Goal: Task Accomplishment & Management: Manage account settings

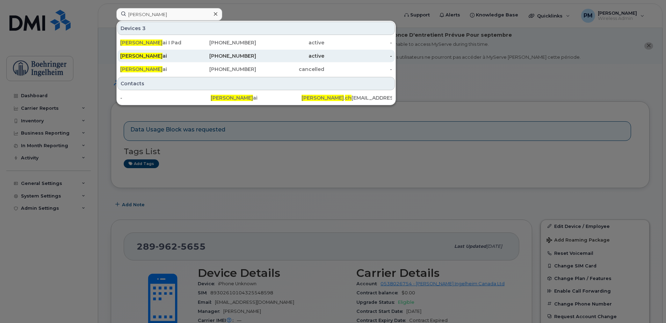
type input "roger ch"
click at [179, 56] on div "Roger Ch ai" at bounding box center [154, 55] width 68 height 7
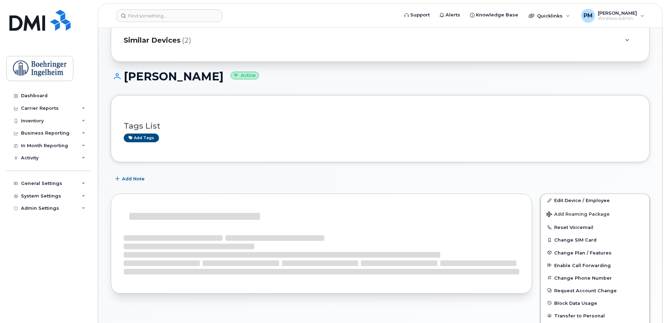
scroll to position [175, 0]
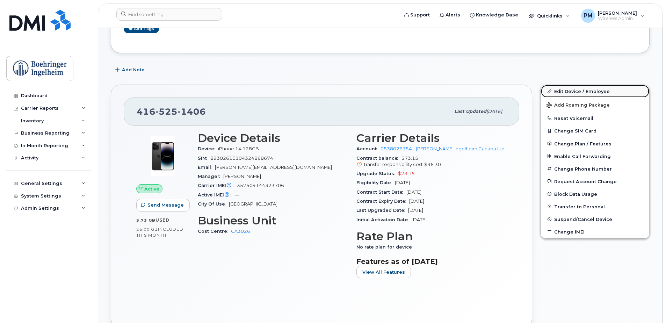
click at [562, 90] on link "Edit Device / Employee" at bounding box center [595, 91] width 108 height 13
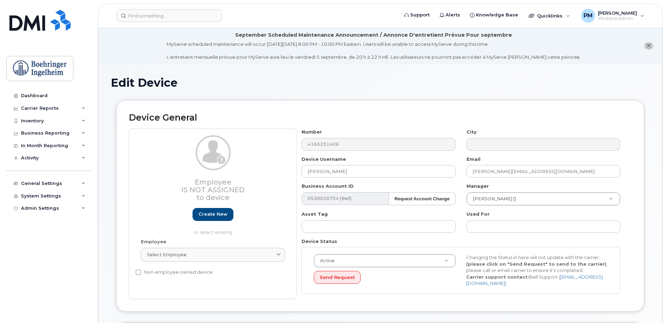
click at [269, 143] on div "Employee Is not assigned to device Create new or select existing Employee Selec…" at bounding box center [380, 214] width 502 height 170
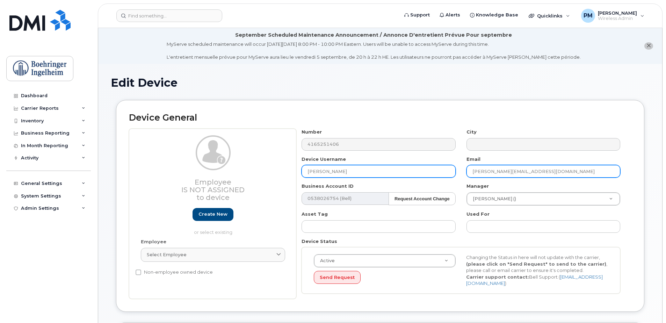
drag, startPoint x: 569, startPoint y: 168, endPoint x: 427, endPoint y: 168, distance: 141.8
click at [427, 168] on div "Number 4165251406 City Device Username Roger Chai Email roger.chai@boehringer-i…" at bounding box center [460, 214] width 329 height 170
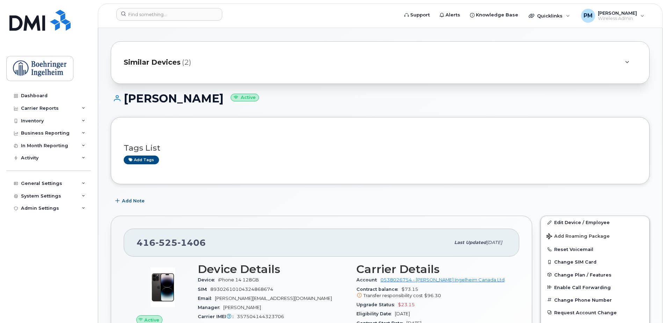
scroll to position [140, 0]
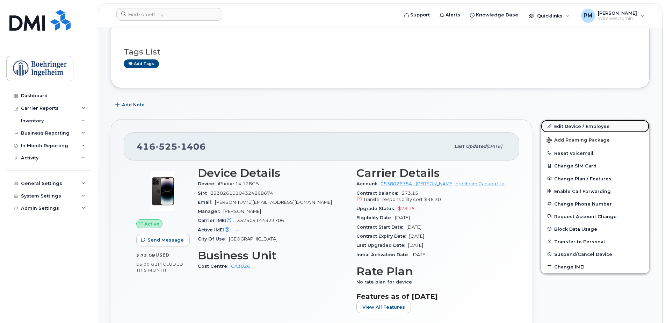
click at [578, 123] on link "Edit Device / Employee" at bounding box center [595, 126] width 108 height 13
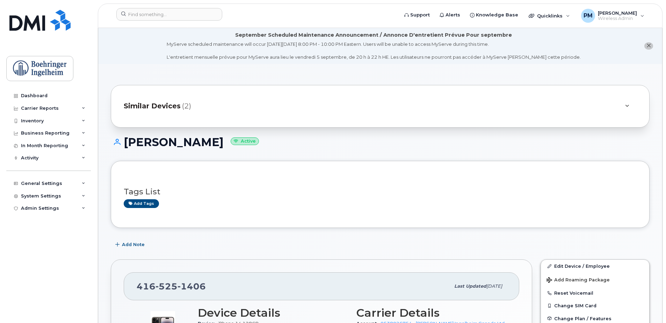
scroll to position [175, 0]
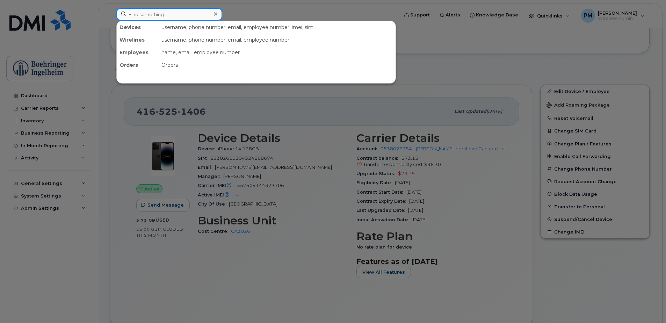
click at [191, 17] on input at bounding box center [169, 14] width 106 height 13
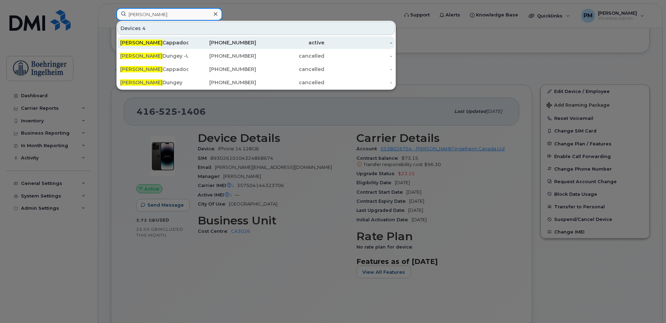
type input "alison"
click at [233, 37] on div "647-882-4742" at bounding box center [222, 42] width 68 height 13
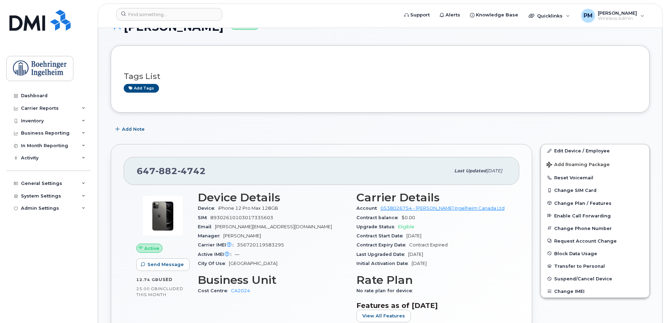
scroll to position [175, 0]
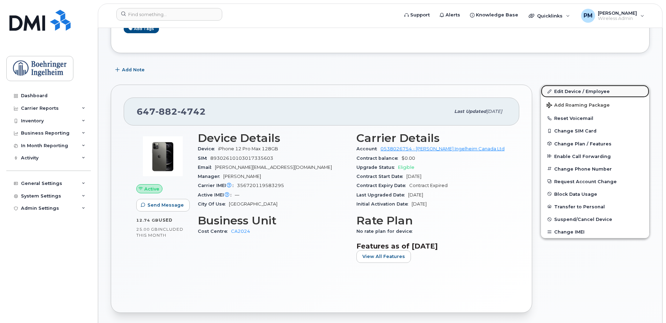
click at [602, 91] on link "Edit Device / Employee" at bounding box center [595, 91] width 108 height 13
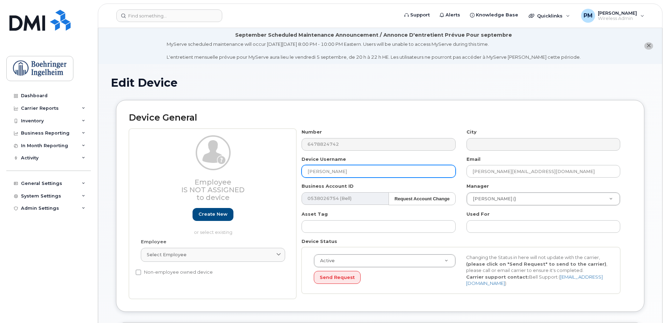
drag, startPoint x: 365, startPoint y: 170, endPoint x: 285, endPoint y: 169, distance: 80.3
click at [285, 169] on div "Employee Is not assigned to device Create new or select existing Employee Selec…" at bounding box center [380, 214] width 502 height 170
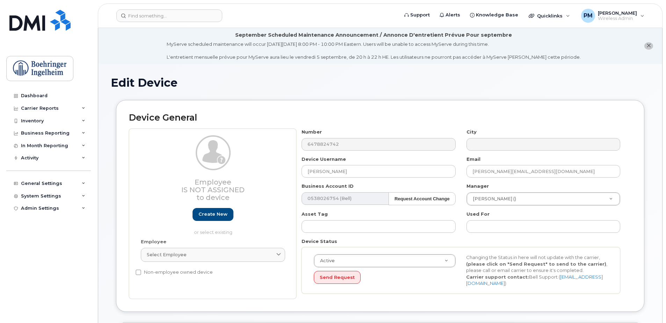
click at [294, 144] on div "Employee Is not assigned to device Create new or select existing Employee Selec…" at bounding box center [380, 214] width 502 height 170
click at [404, 102] on div "Device General Employee Is not assigned to device Create new or select existing…" at bounding box center [380, 206] width 528 height 212
